Goal: Find specific page/section: Find specific page/section

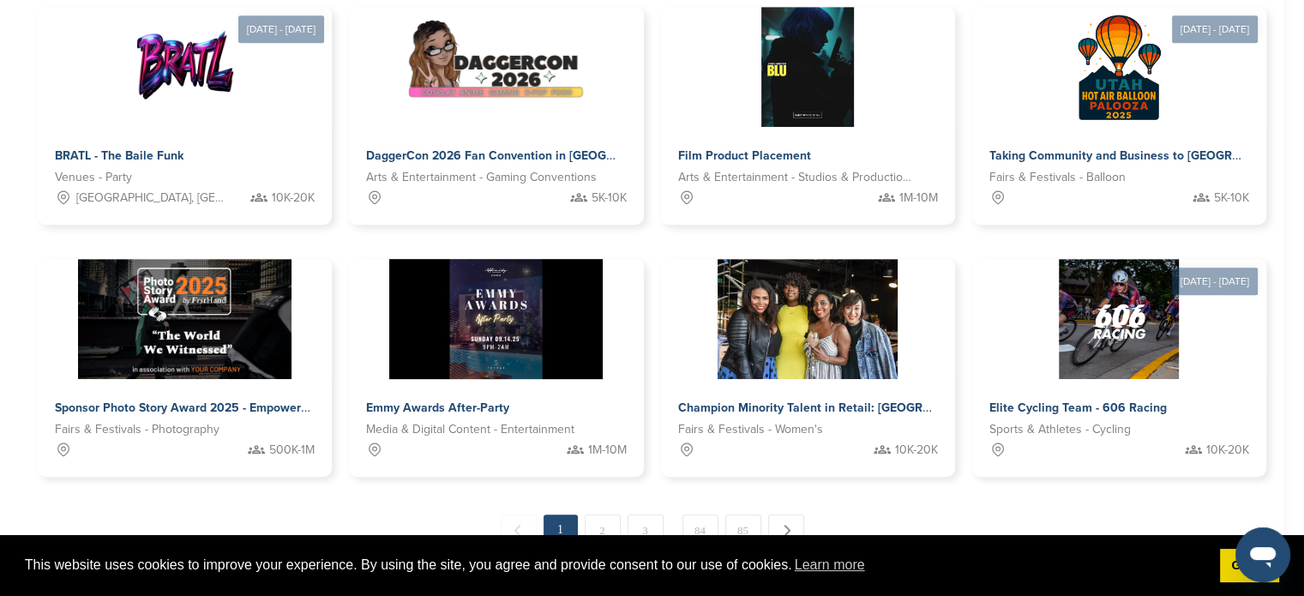
scroll to position [857, 0]
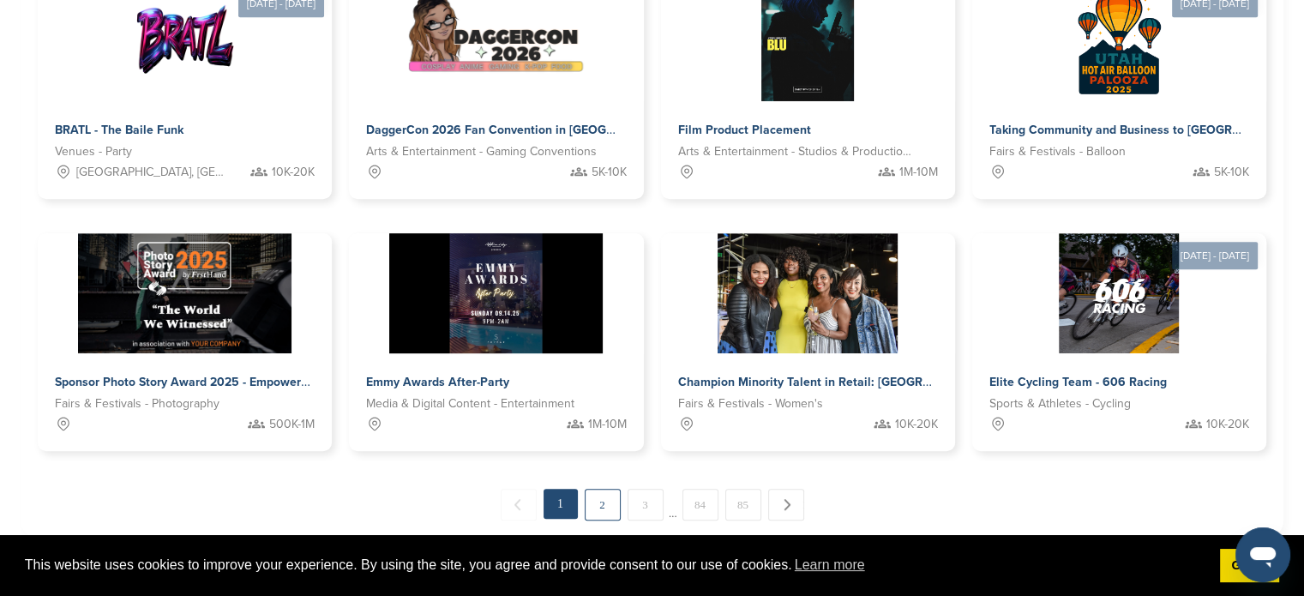
click at [612, 502] on link "2" at bounding box center [603, 505] width 36 height 32
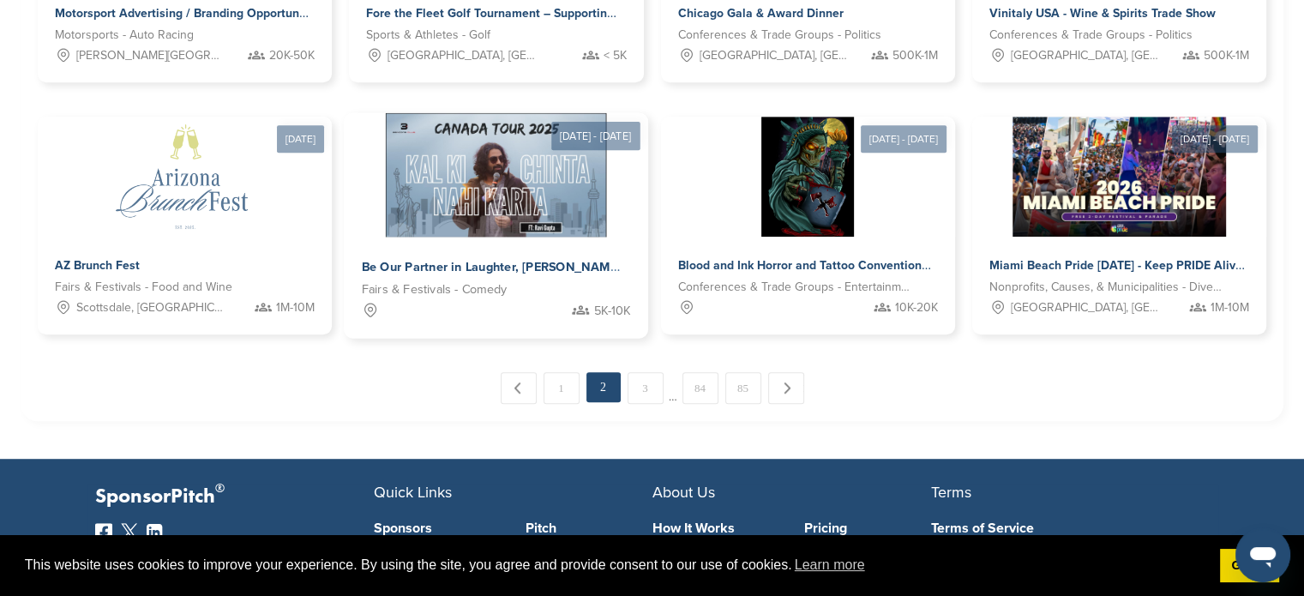
scroll to position [982, 0]
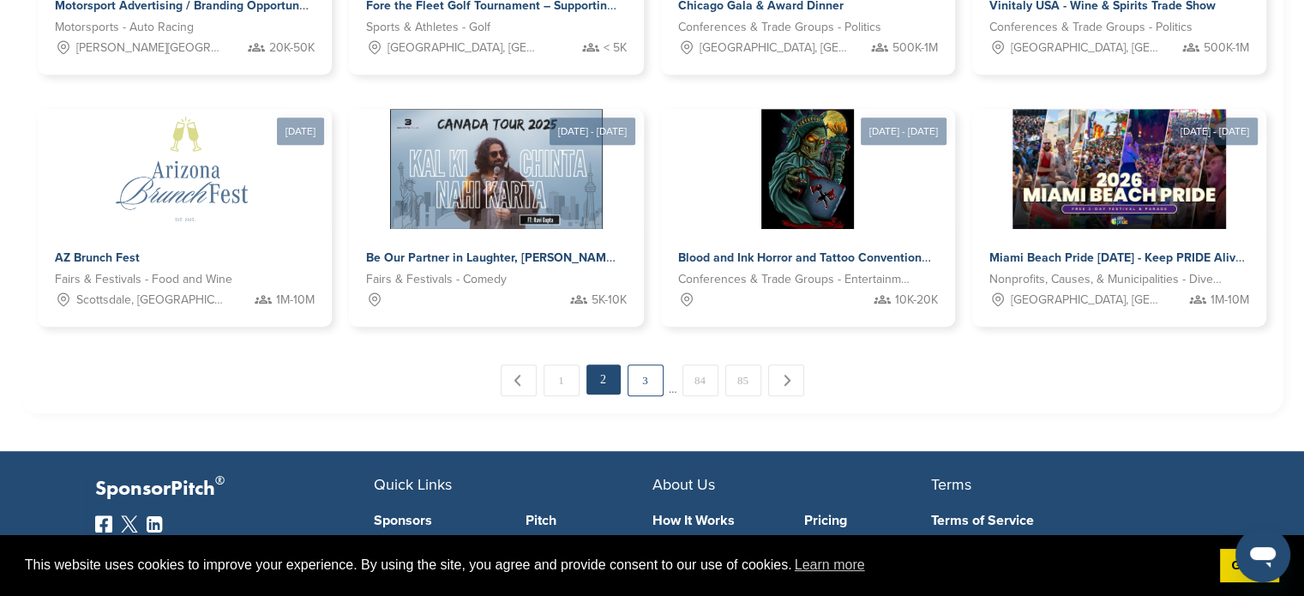
click at [657, 388] on link "3" at bounding box center [646, 380] width 36 height 32
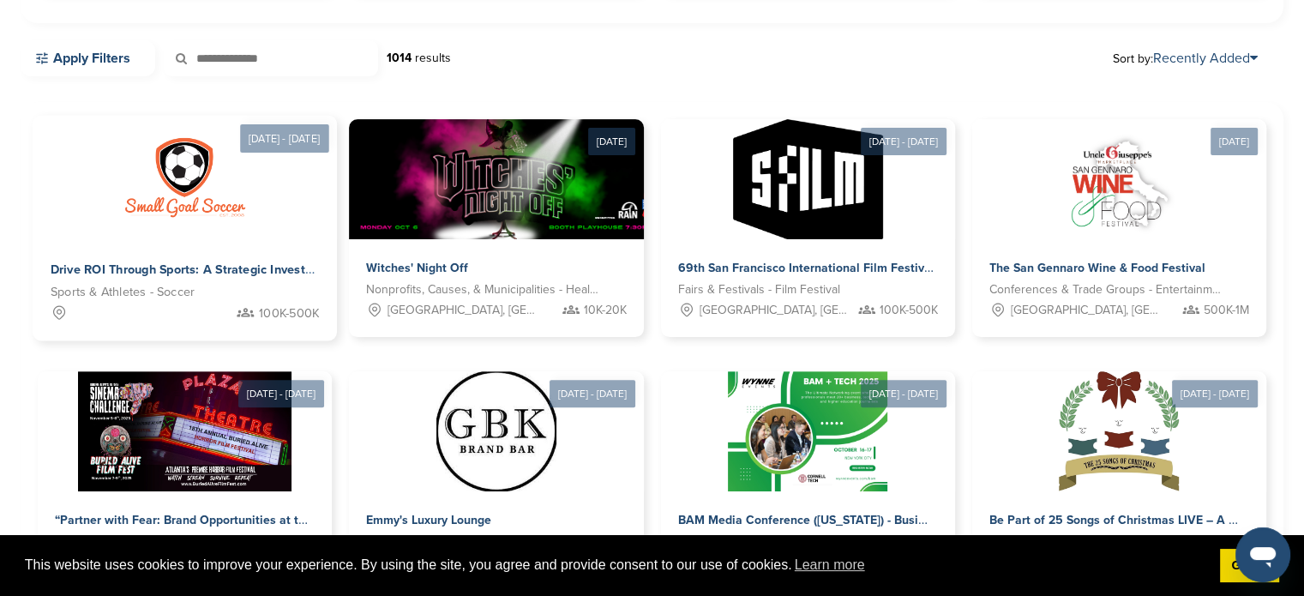
click at [262, 212] on div at bounding box center [185, 178] width 304 height 124
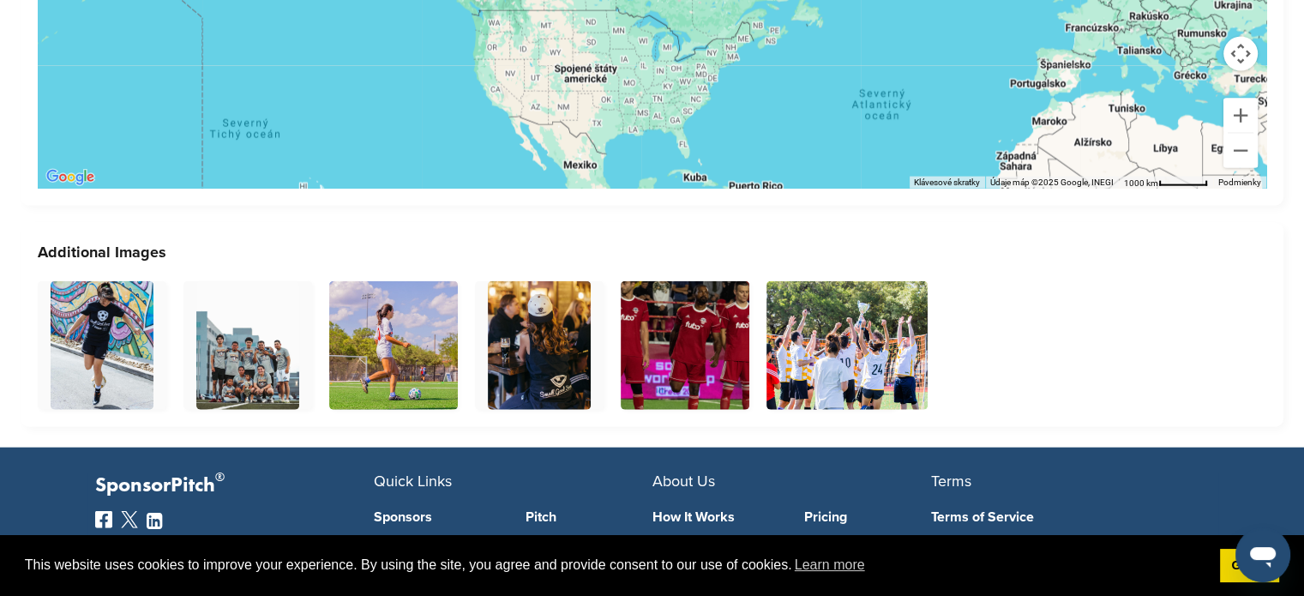
scroll to position [4085, 0]
